Goal: Navigation & Orientation: Find specific page/section

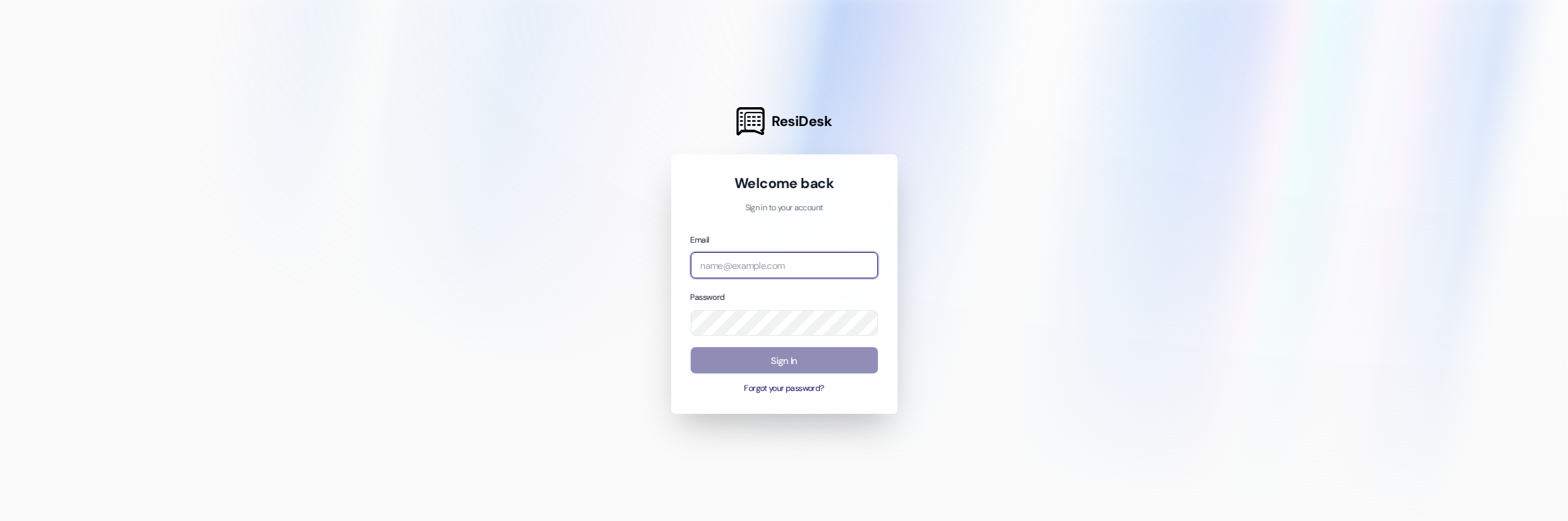
type input "[EMAIL_ADDRESS][MEDICAL_DATA][DOMAIN_NAME]"
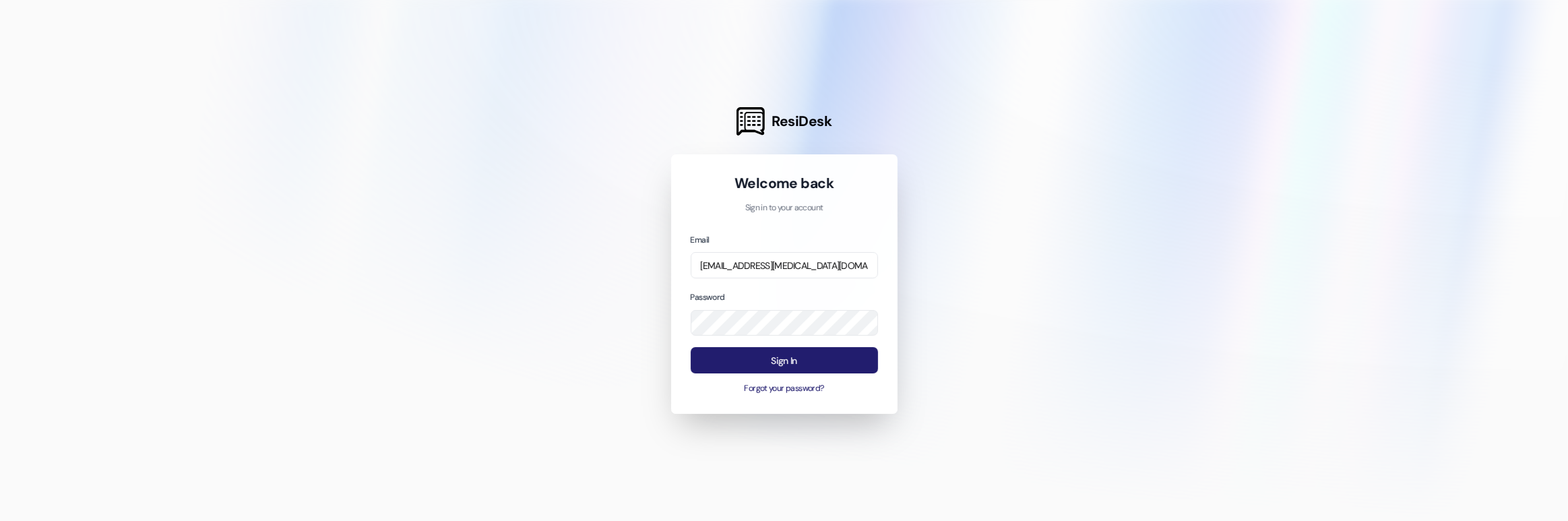
click at [780, 360] on button "Sign In" at bounding box center [784, 361] width 187 height 27
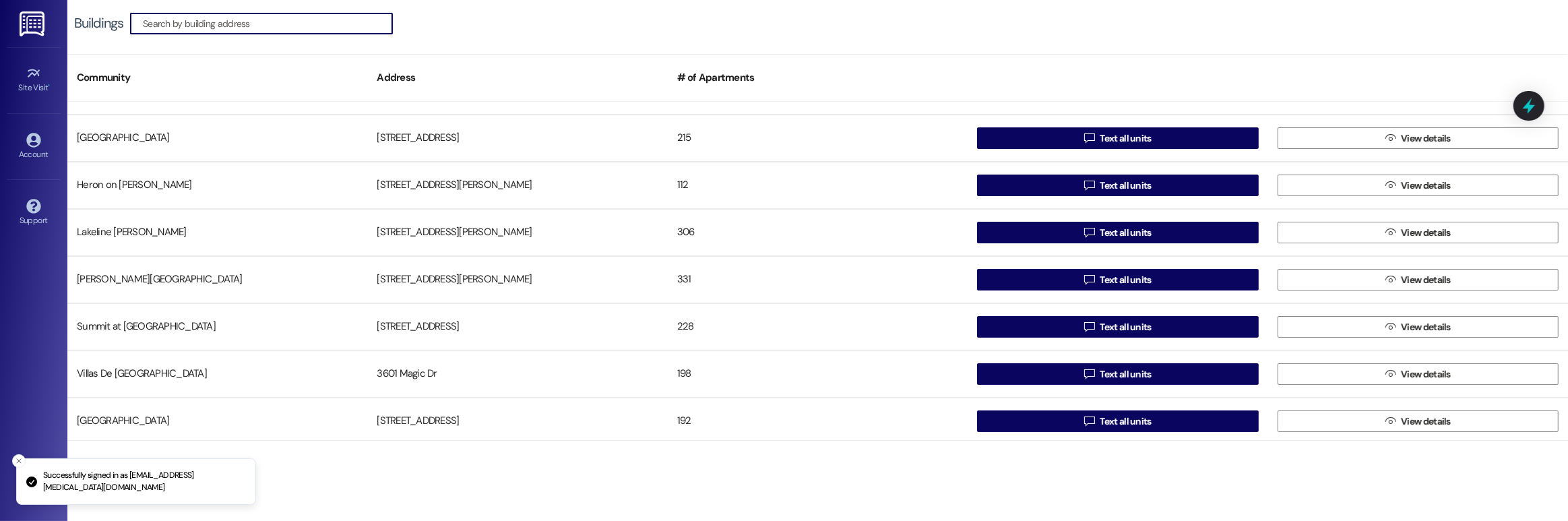
scroll to position [134, 0]
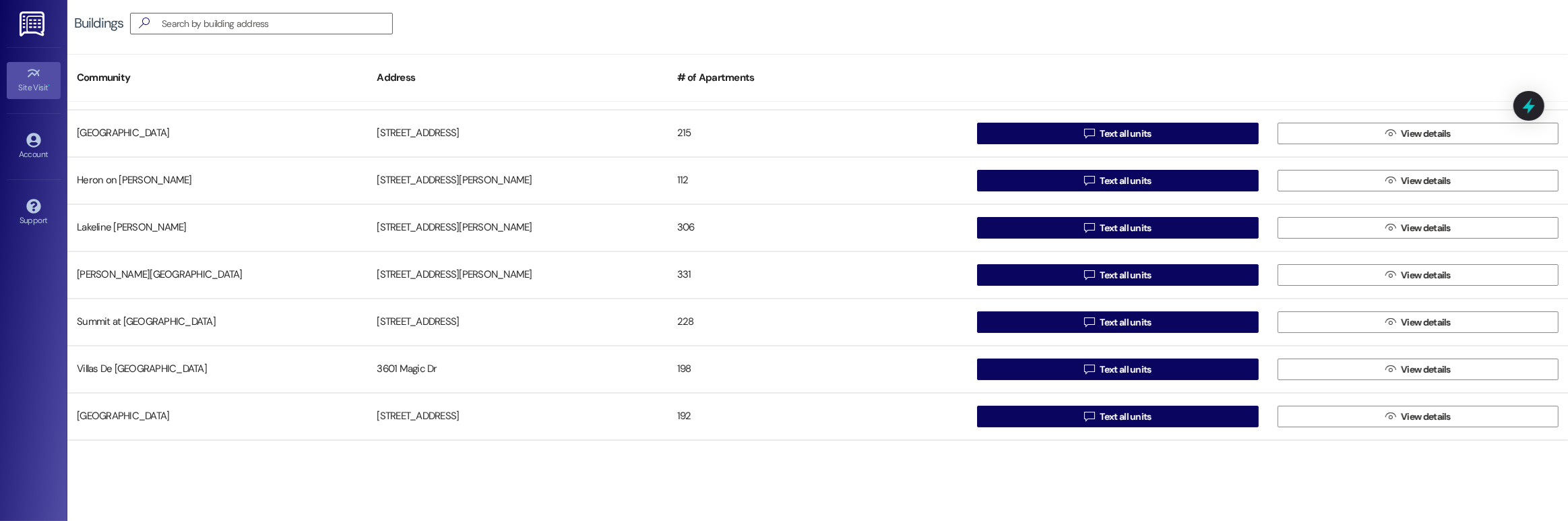
click at [38, 80] on div "Site Visit •" at bounding box center [34, 87] width 67 height 13
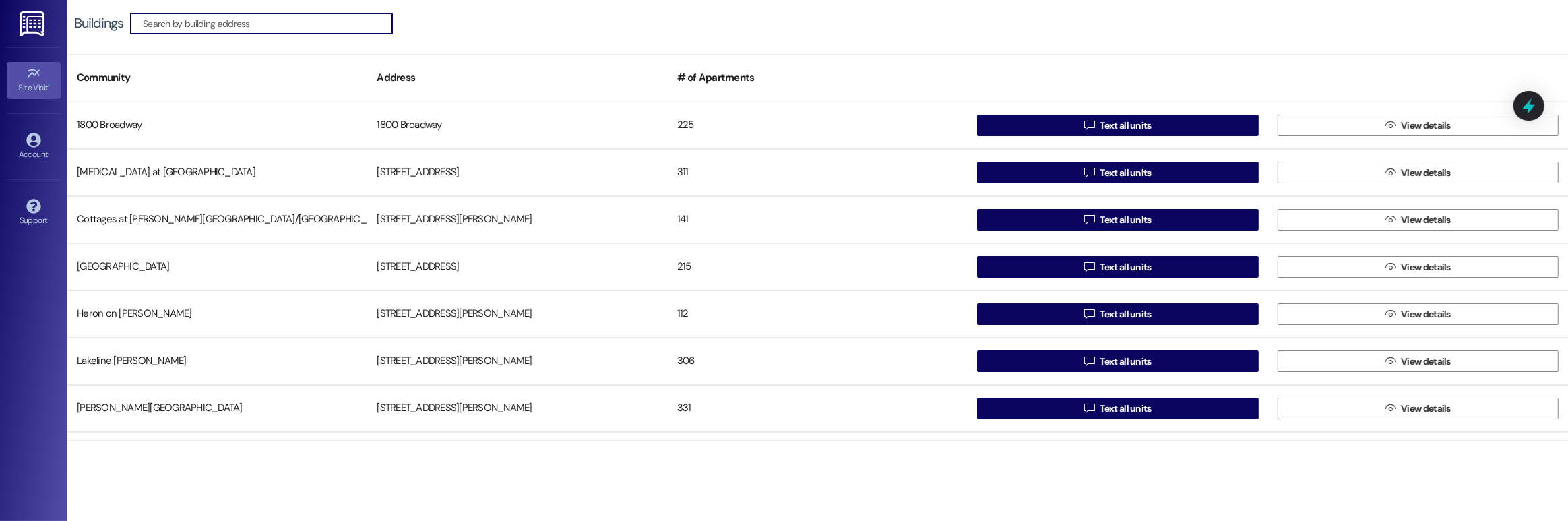
click at [44, 87] on div "Site Visit •" at bounding box center [34, 87] width 67 height 13
